Goal: Information Seeking & Learning: Learn about a topic

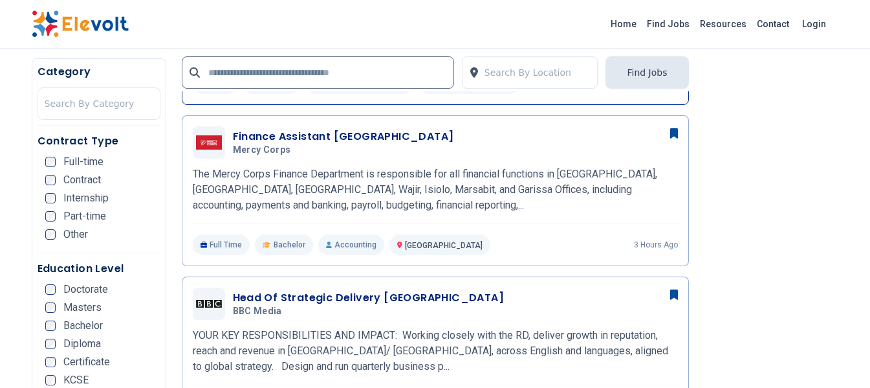
scroll to position [647, 0]
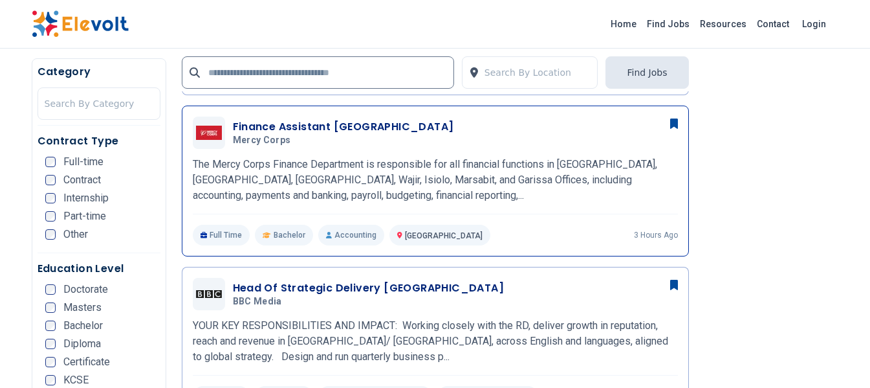
click at [531, 195] on p "The Mercy Corps Finance Department is responsible for all financial functions i…" at bounding box center [435, 180] width 485 height 47
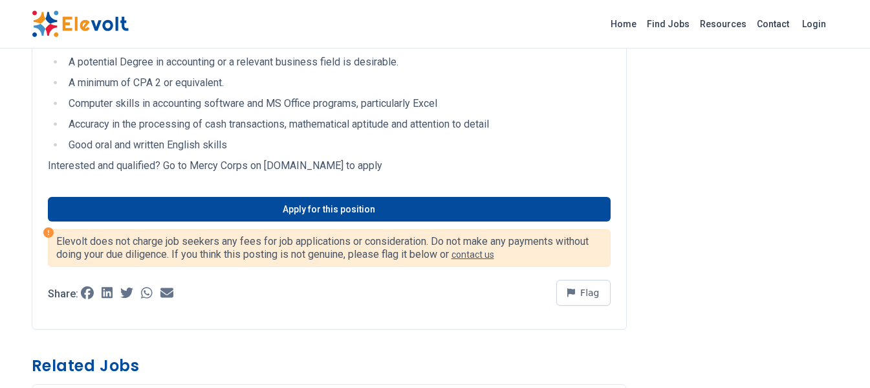
scroll to position [1100, 0]
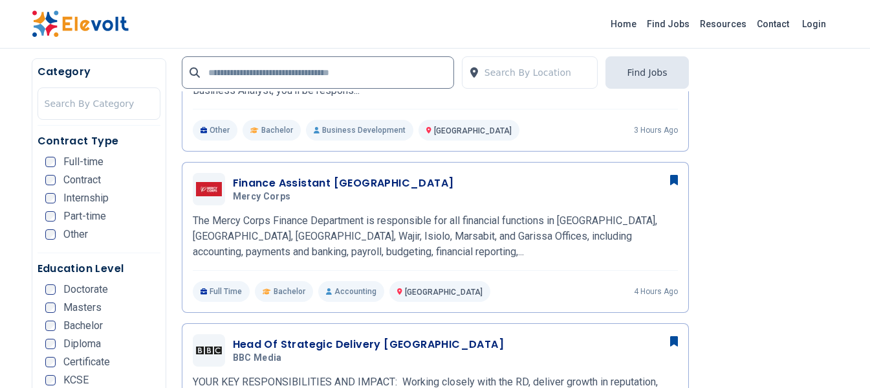
scroll to position [647, 0]
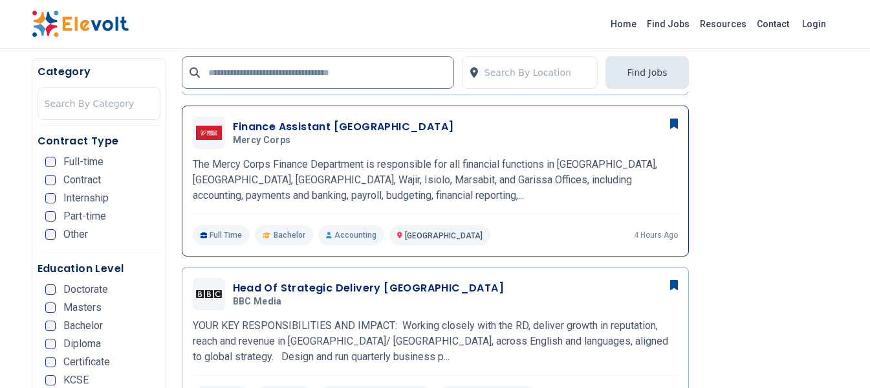
click at [355, 130] on h3 "Finance Assistant [GEOGRAPHIC_DATA]" at bounding box center [343, 127] width 221 height 16
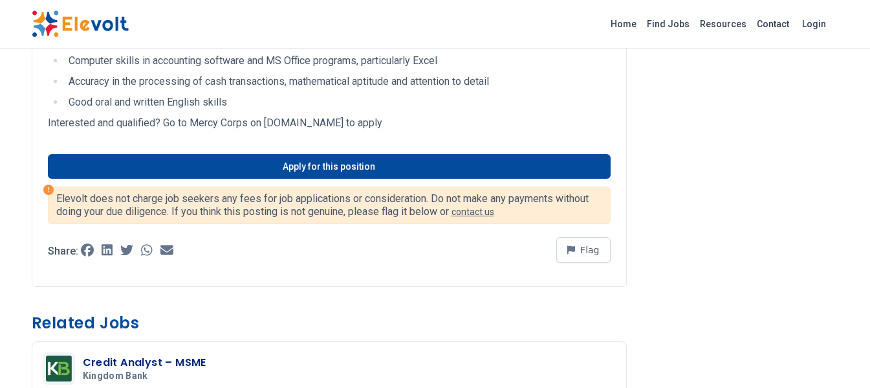
scroll to position [1035, 0]
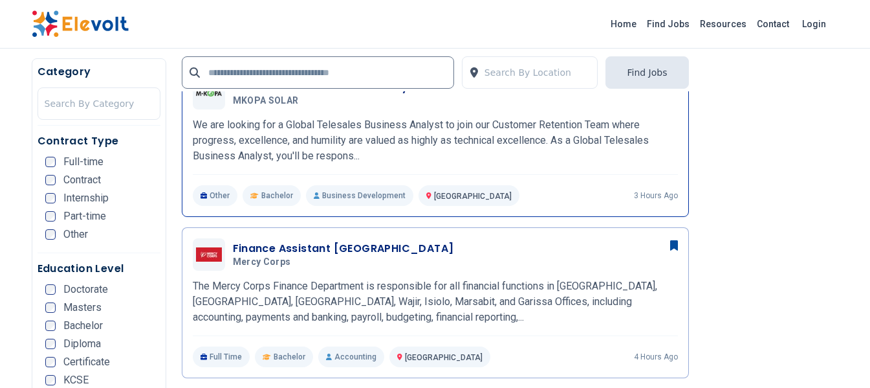
scroll to position [637, 0]
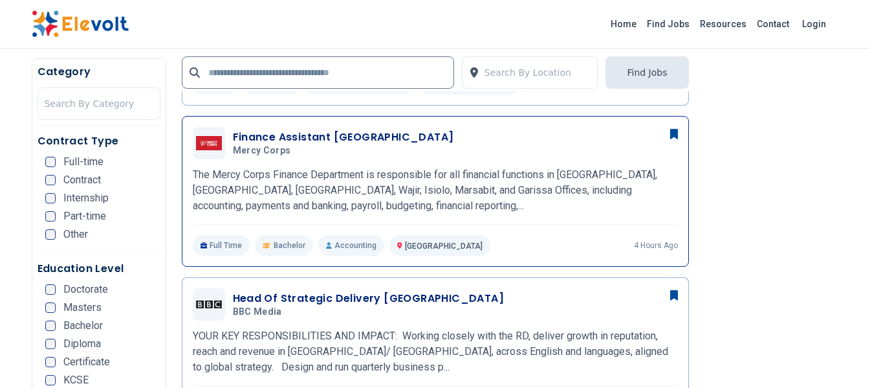
click at [350, 140] on h3 "Finance Assistant [GEOGRAPHIC_DATA]" at bounding box center [343, 137] width 221 height 16
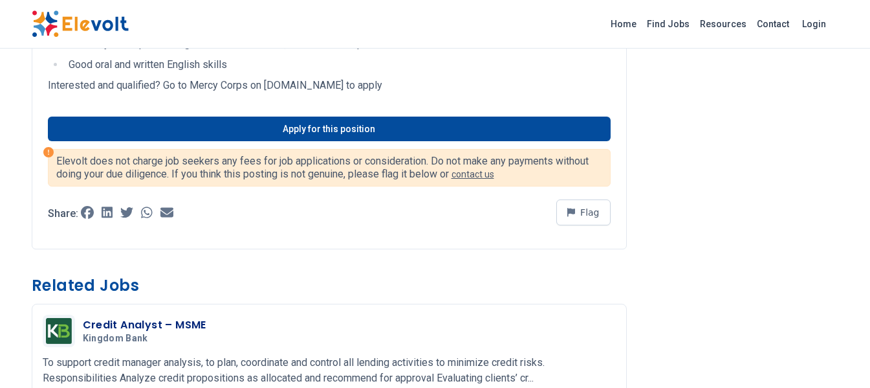
scroll to position [1100, 0]
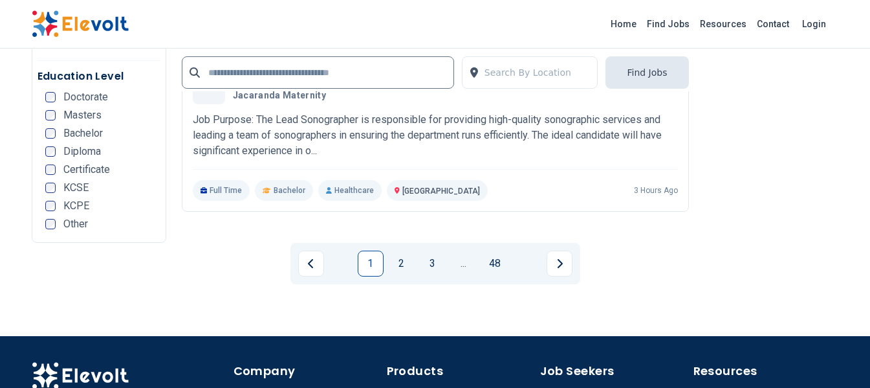
scroll to position [2912, 0]
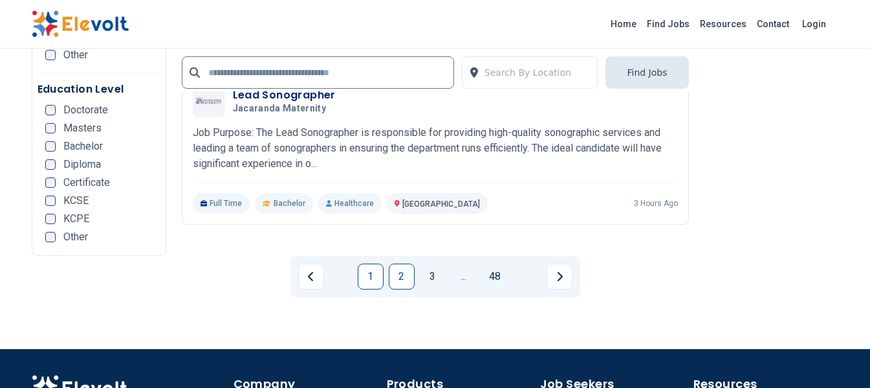
click at [403, 275] on link "2" at bounding box center [402, 276] width 26 height 26
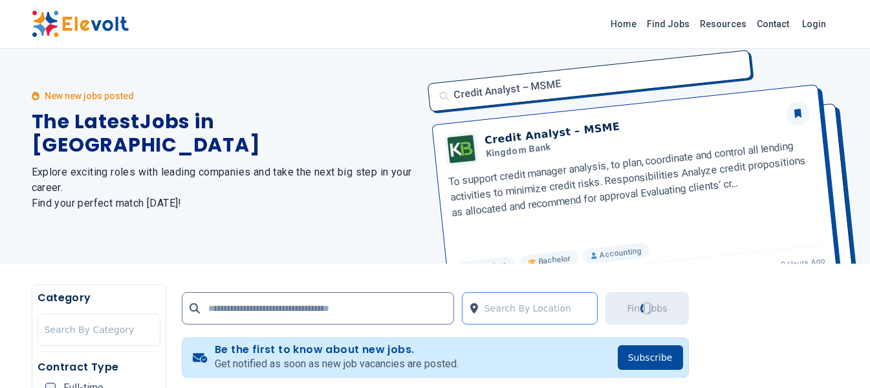
scroll to position [0, 0]
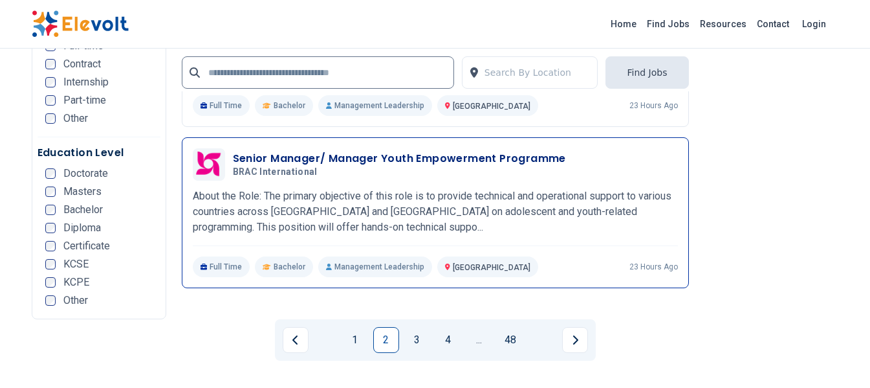
scroll to position [2783, 0]
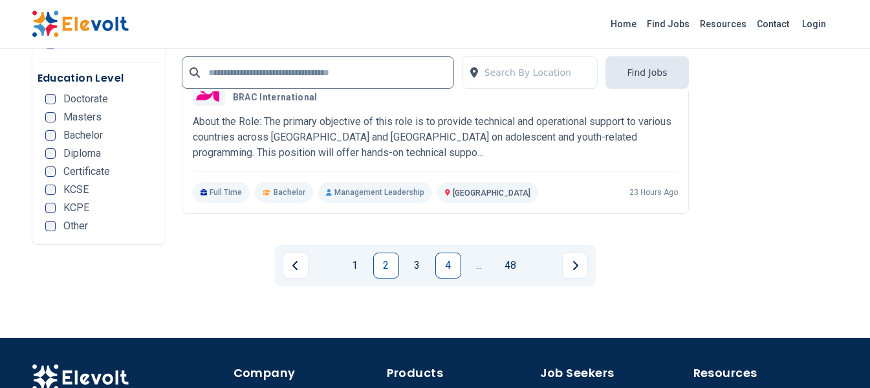
click at [436, 269] on link "4" at bounding box center [449, 265] width 26 height 26
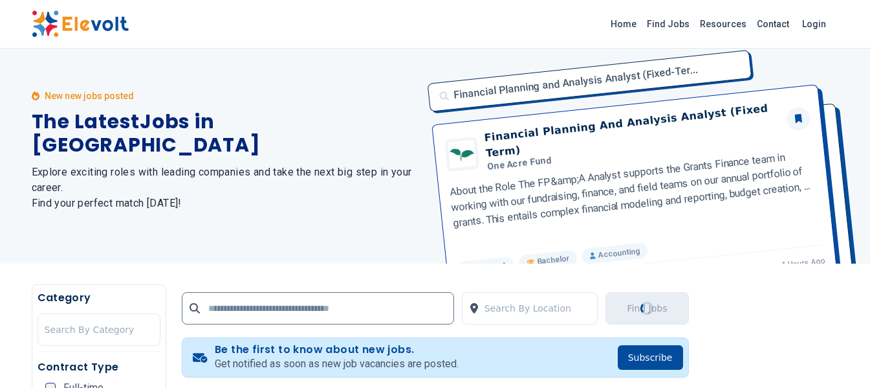
scroll to position [0, 0]
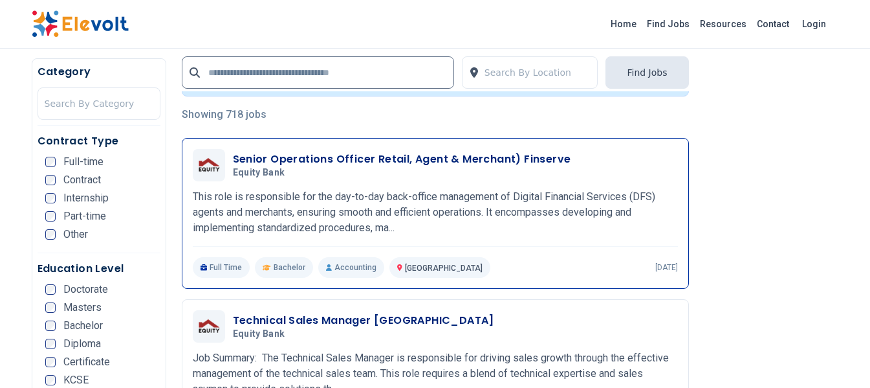
scroll to position [324, 0]
